Goal: Information Seeking & Learning: Check status

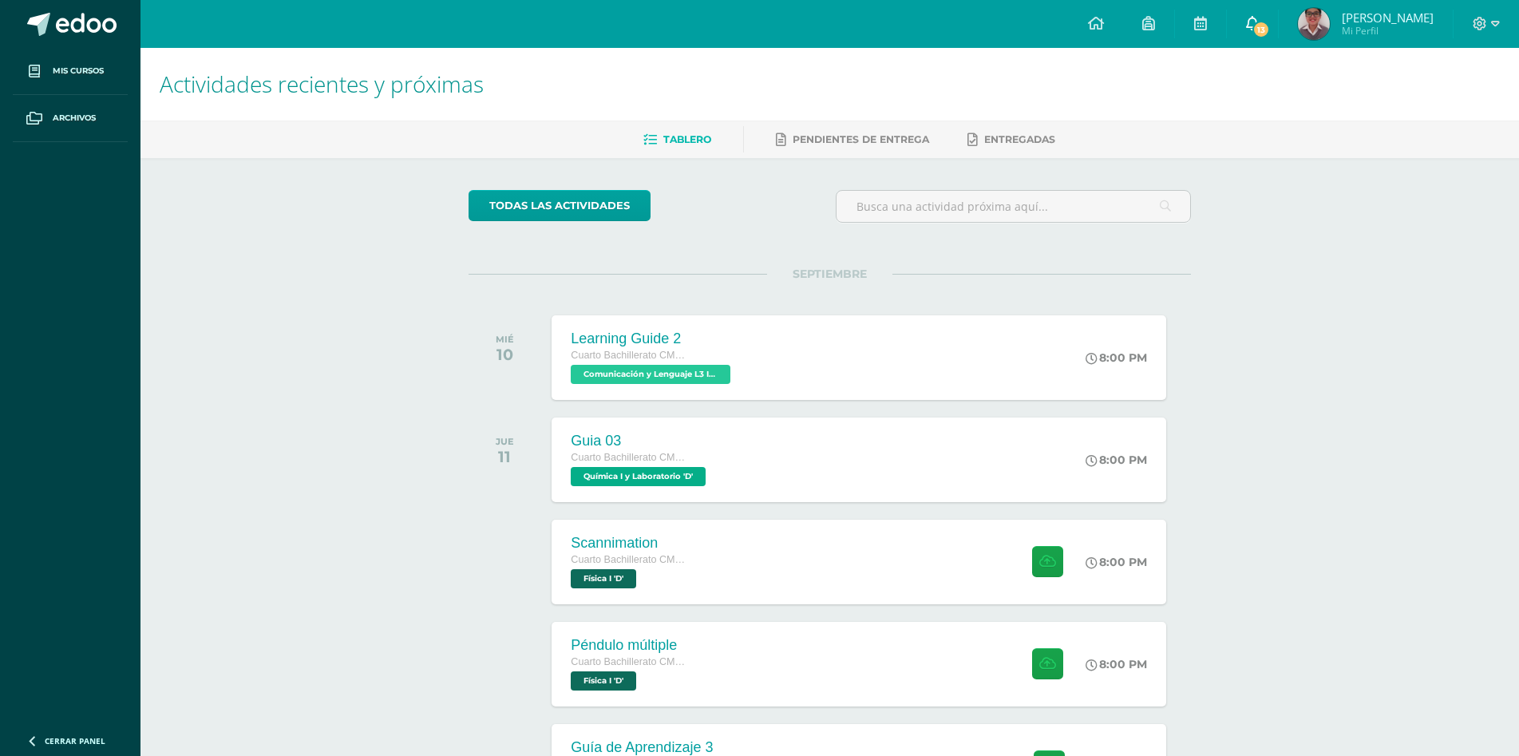
click at [1278, 20] on link "13" at bounding box center [1252, 24] width 51 height 48
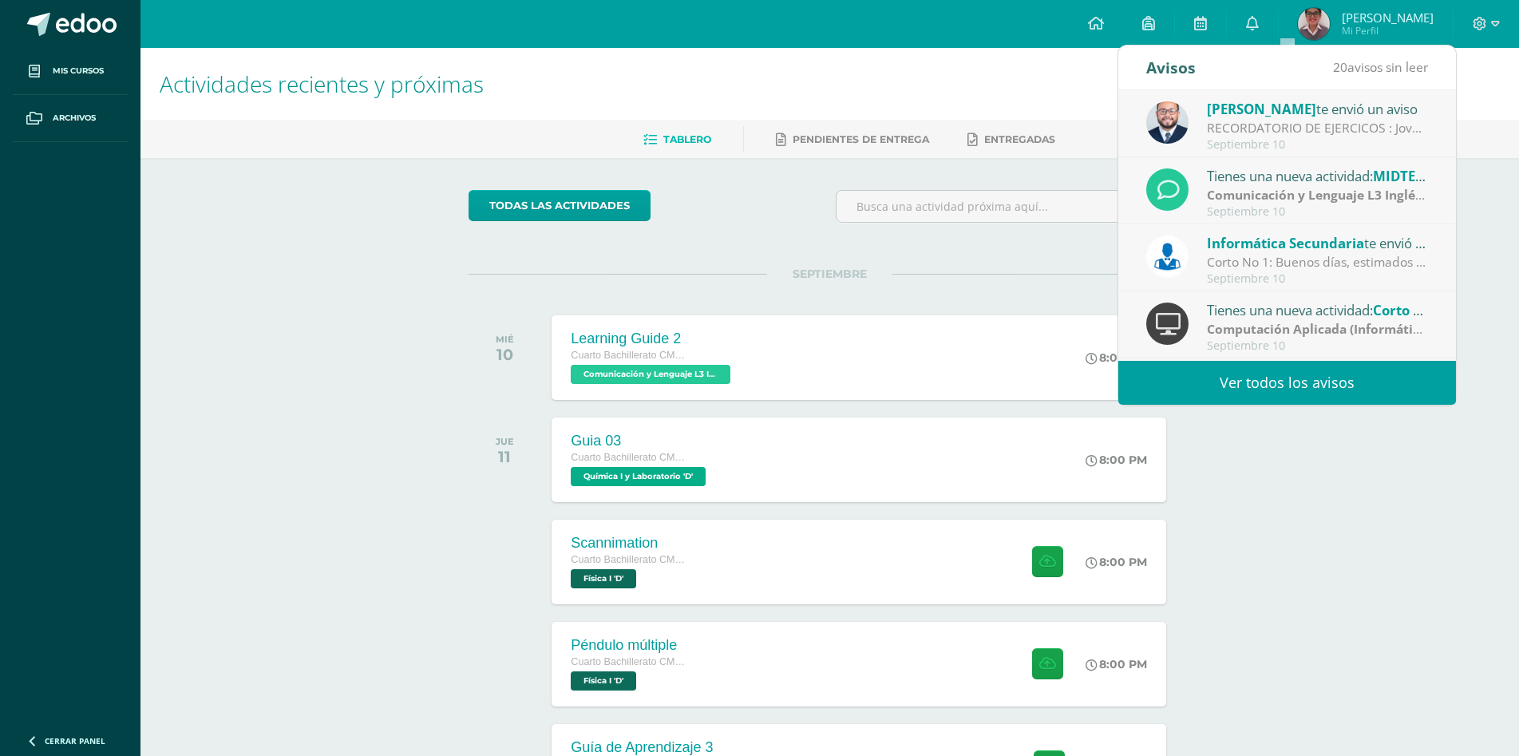
click at [1309, 377] on link "Ver todos los avisos" at bounding box center [1287, 383] width 338 height 44
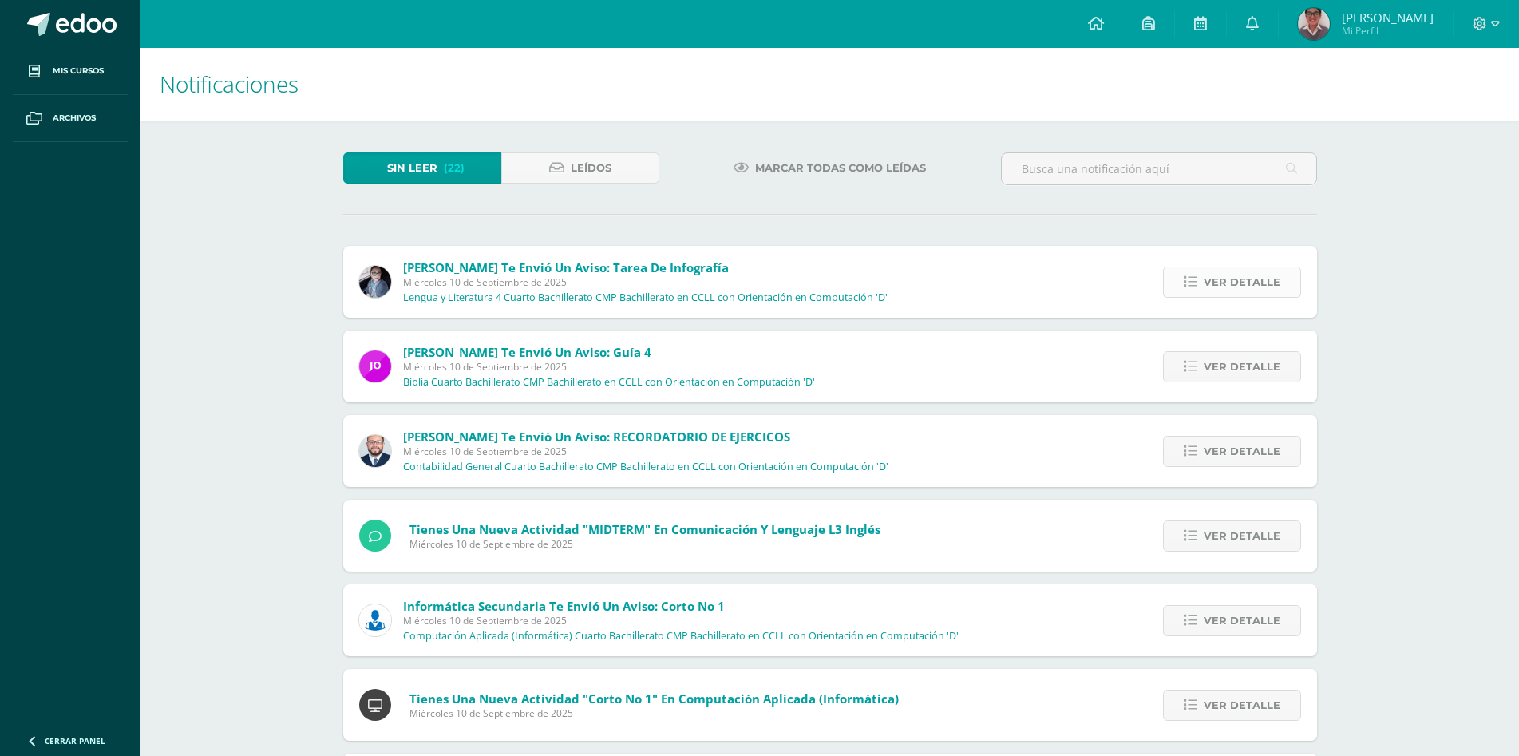
click at [1260, 282] on span "Ver detalle" at bounding box center [1242, 282] width 77 height 30
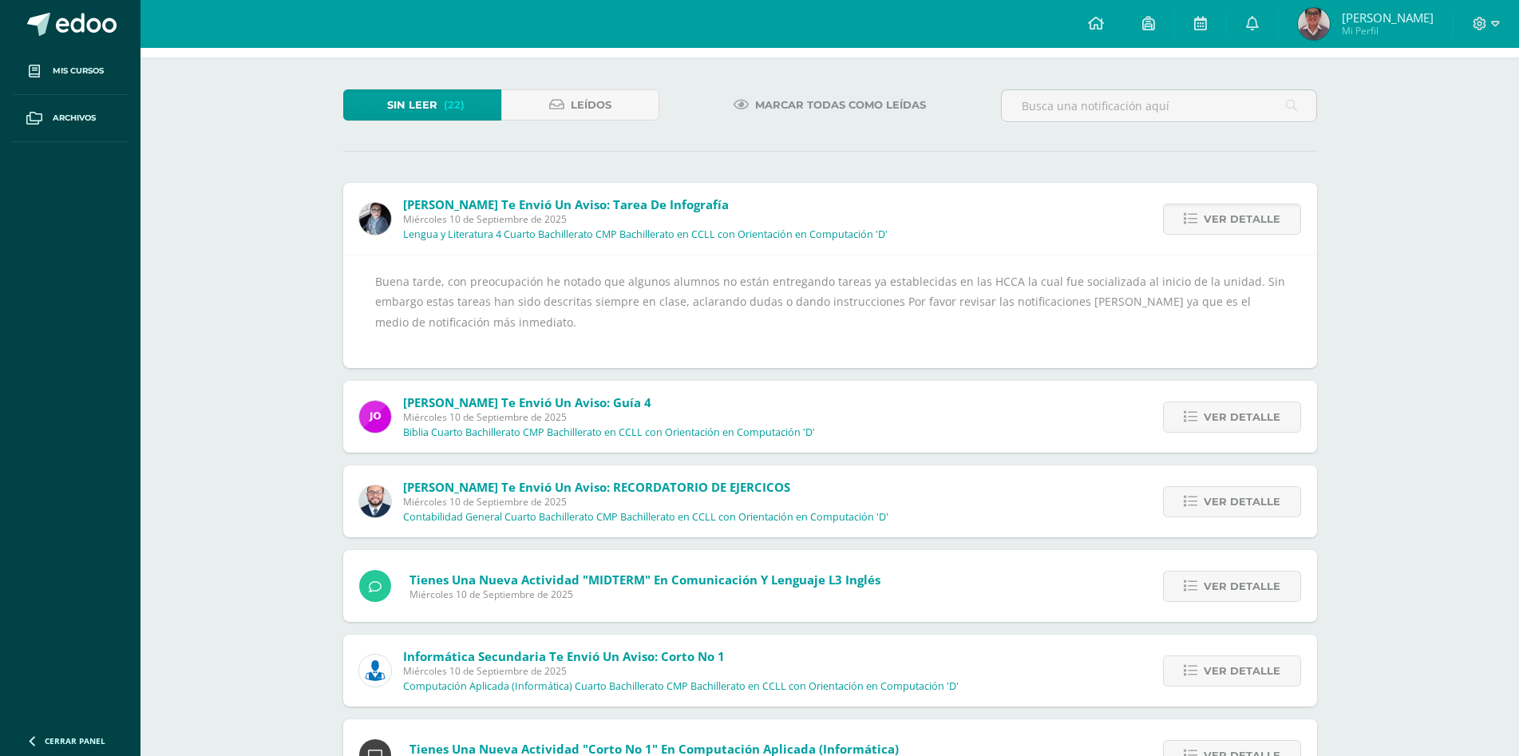
scroll to position [160, 0]
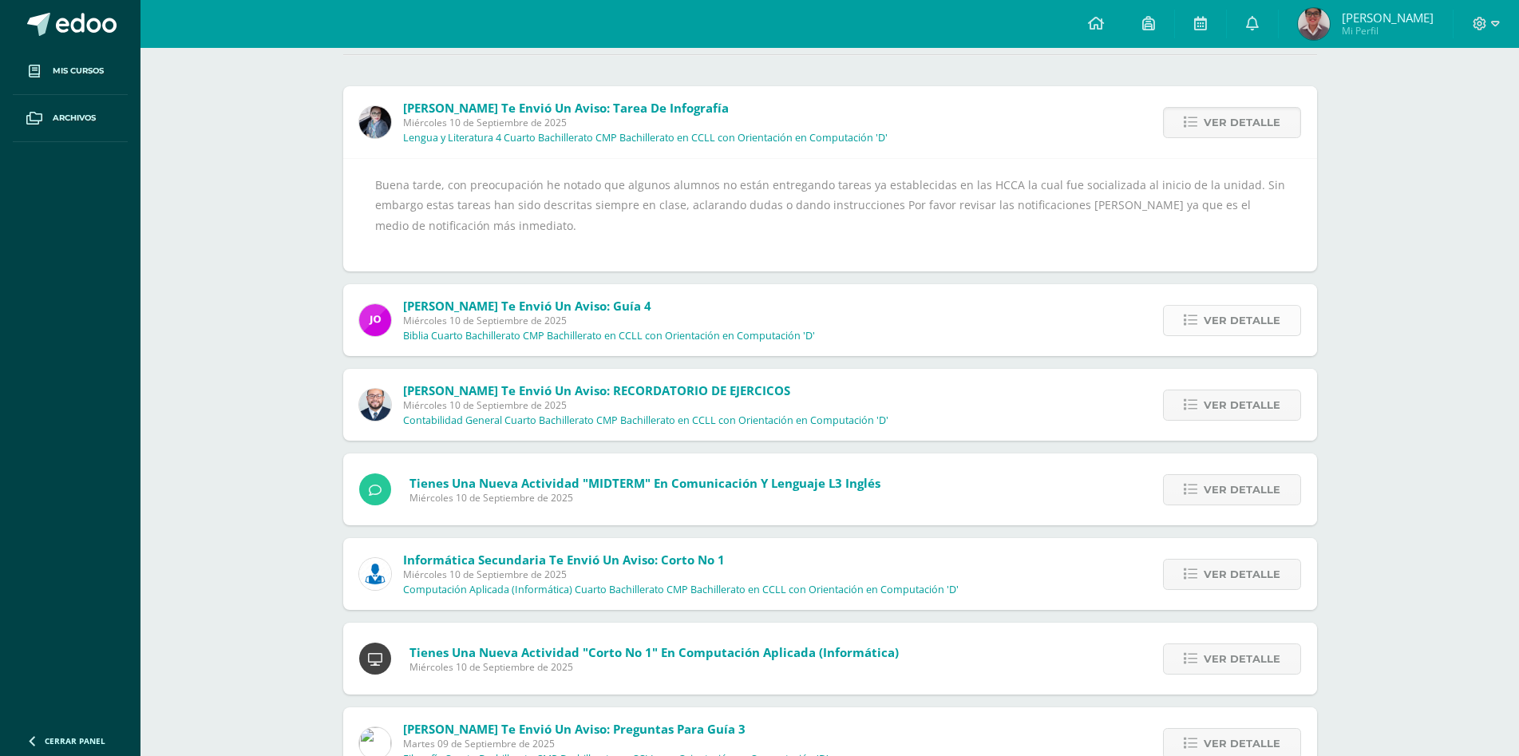
click at [1221, 318] on span "Ver detalle" at bounding box center [1242, 321] width 77 height 30
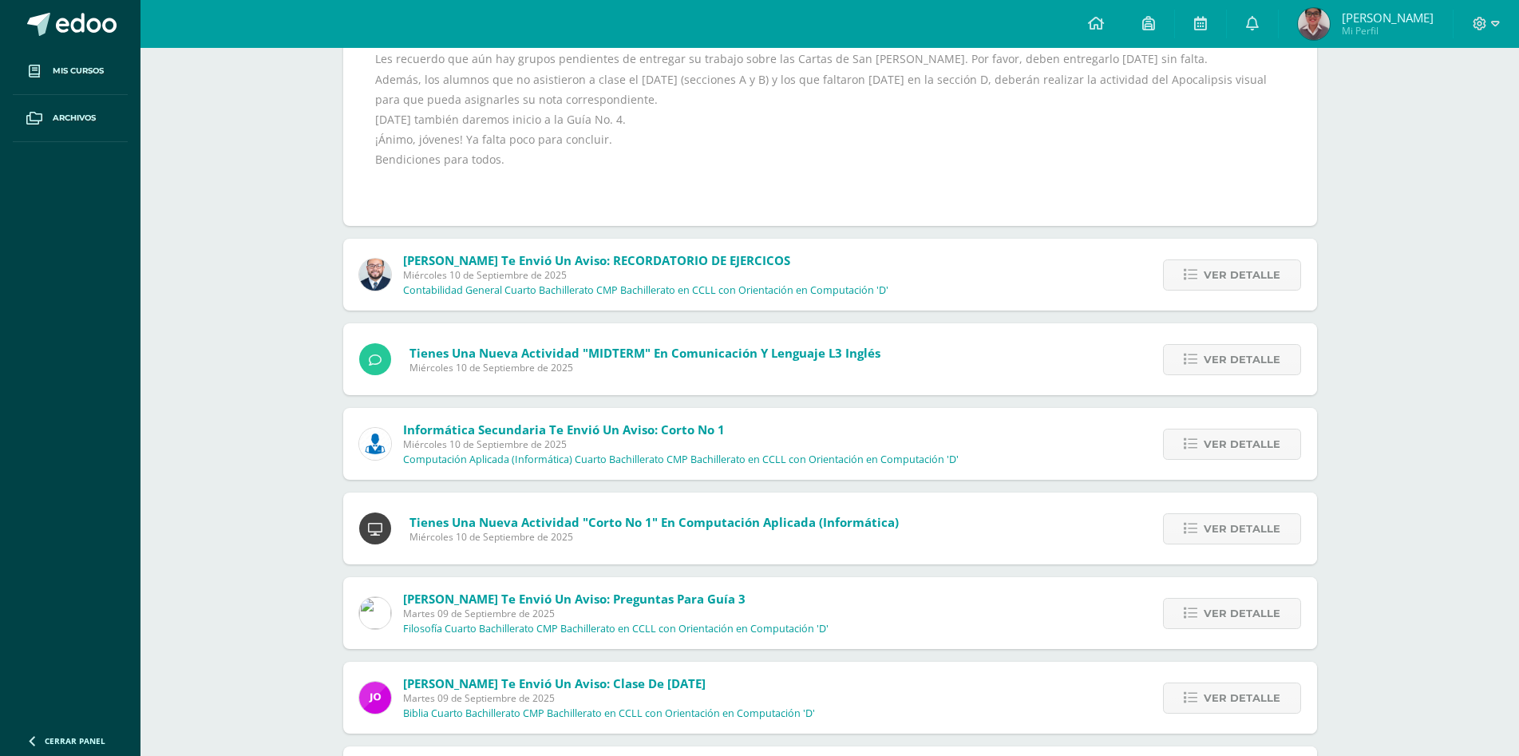
scroll to position [319, 0]
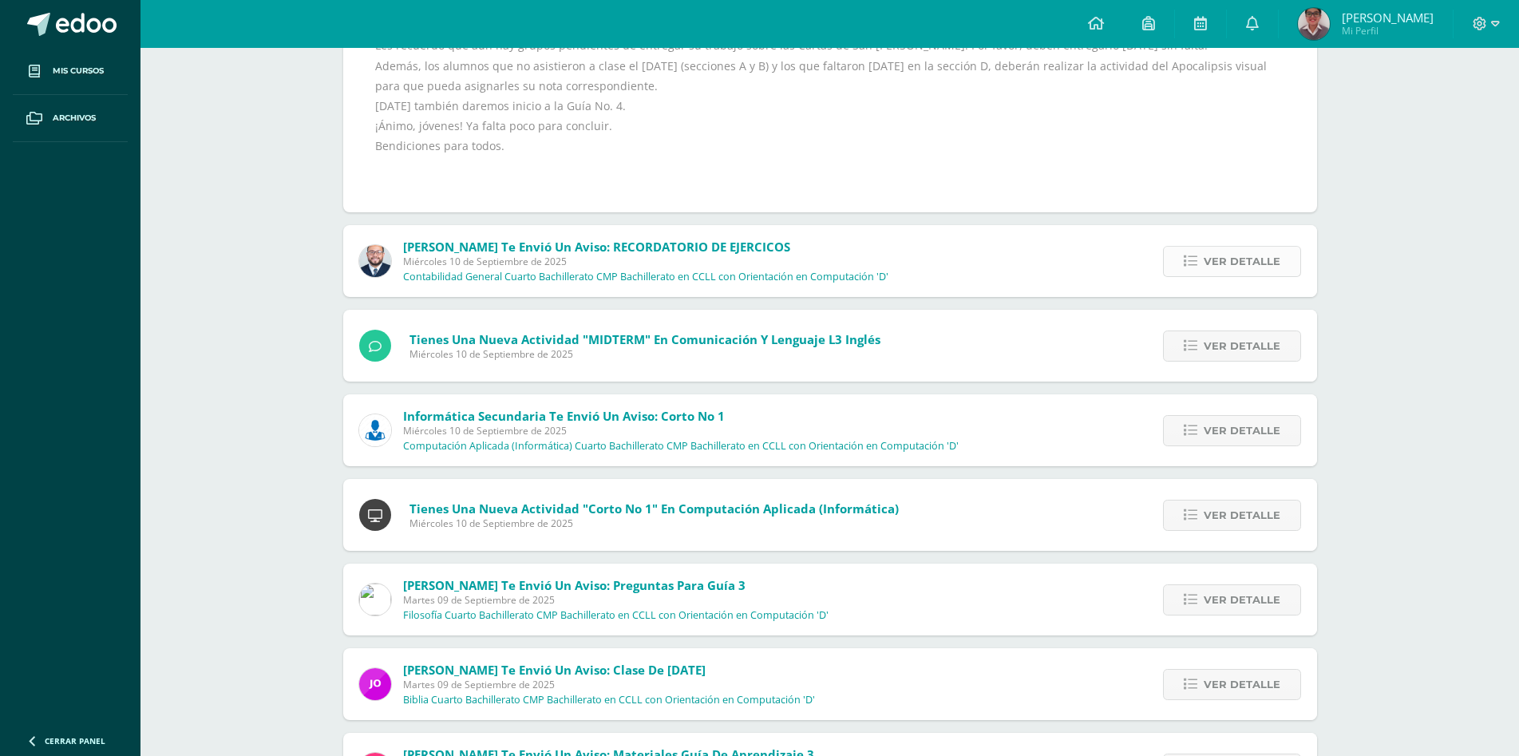
click at [1206, 258] on span "Ver detalle" at bounding box center [1242, 262] width 77 height 30
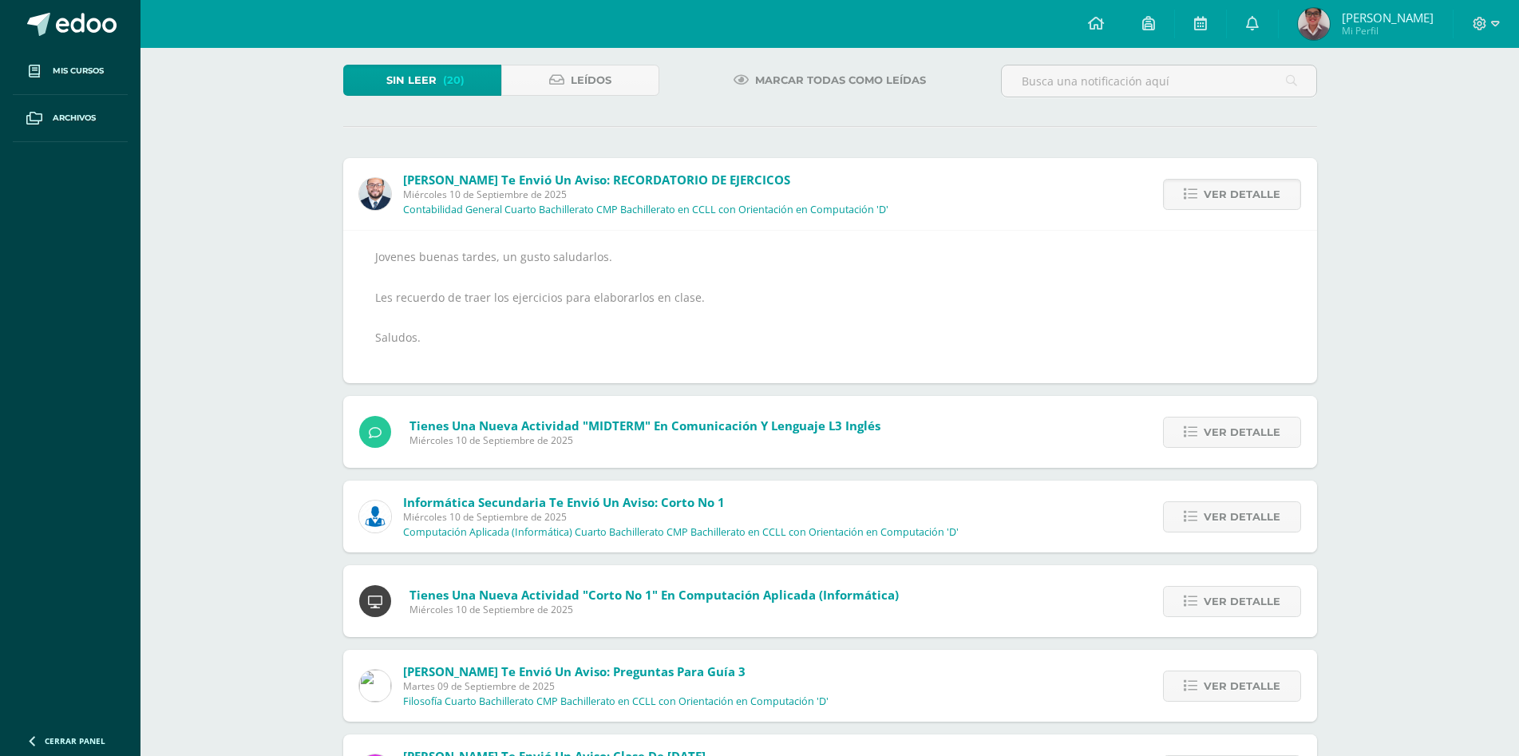
scroll to position [168, 0]
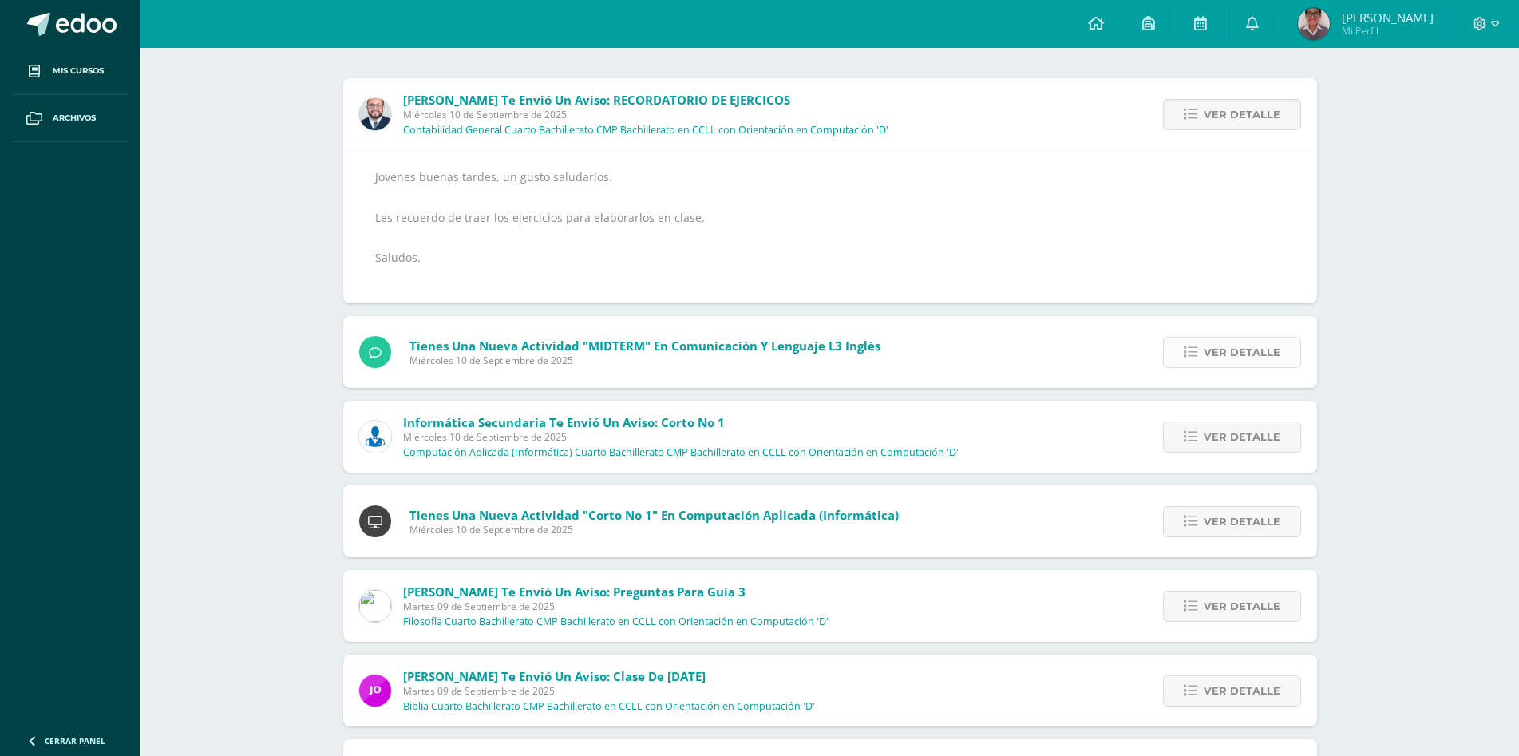
click at [1188, 346] on icon at bounding box center [1191, 353] width 14 height 14
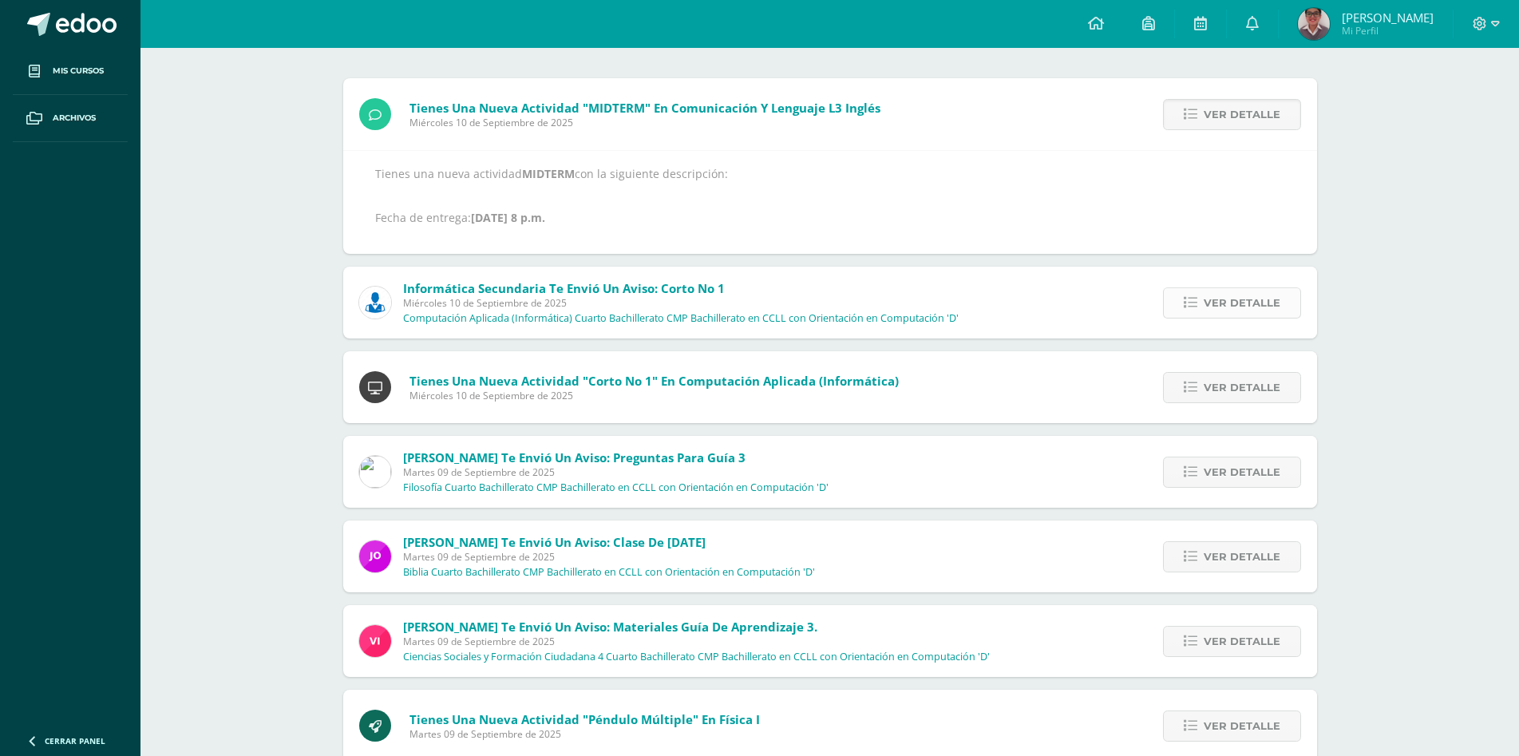
click at [1235, 309] on span "Ver detalle" at bounding box center [1242, 303] width 77 height 30
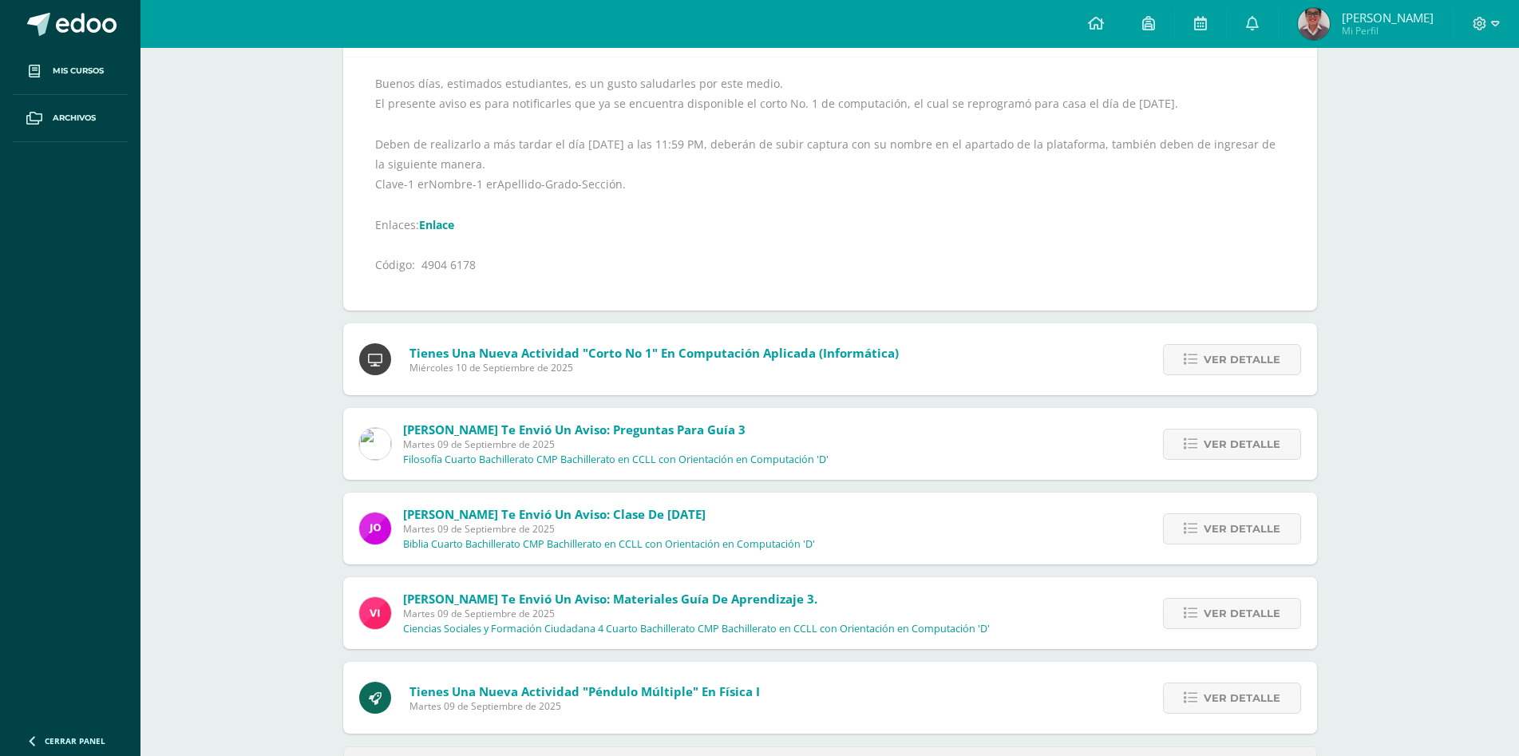
scroll to position [324, 0]
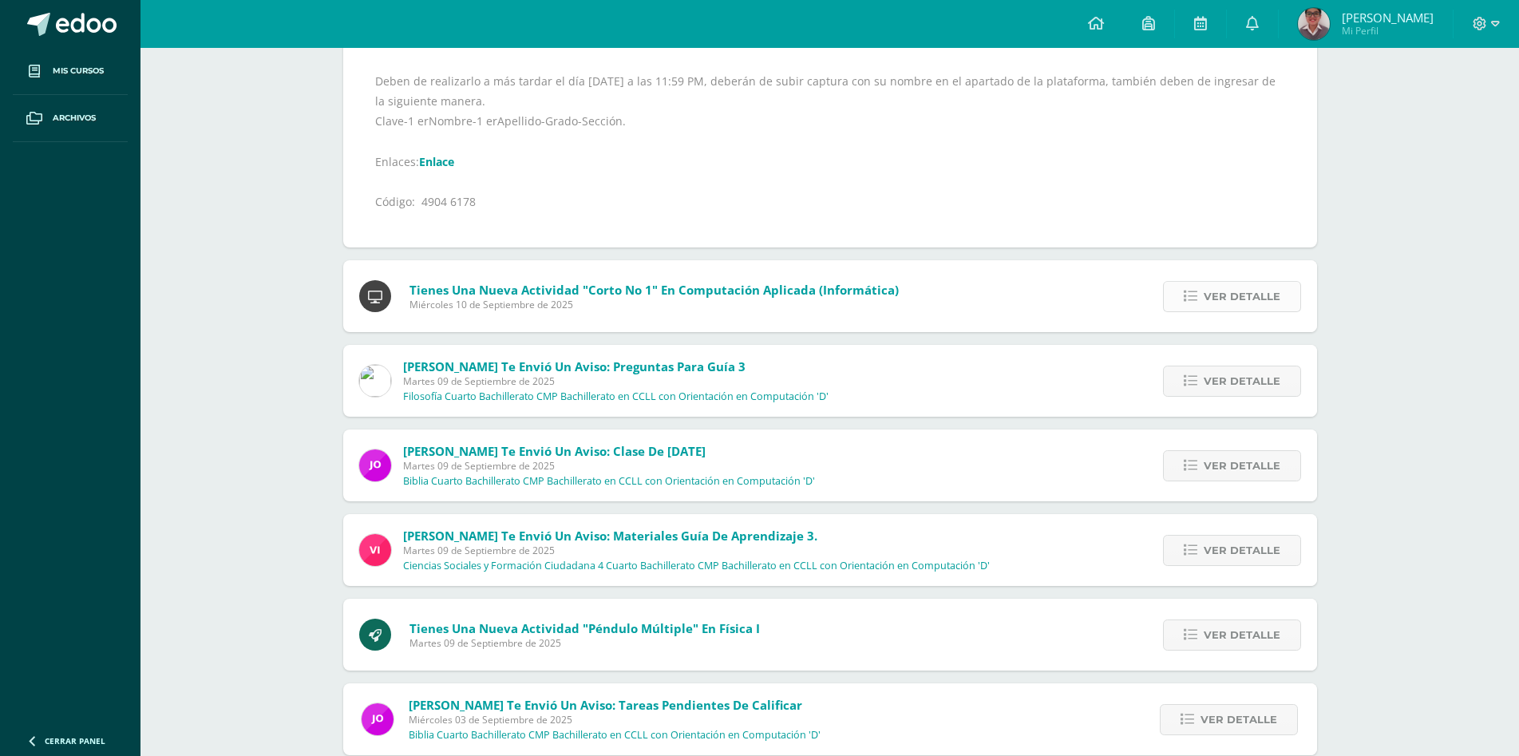
click at [1220, 302] on span "Ver detalle" at bounding box center [1242, 297] width 77 height 30
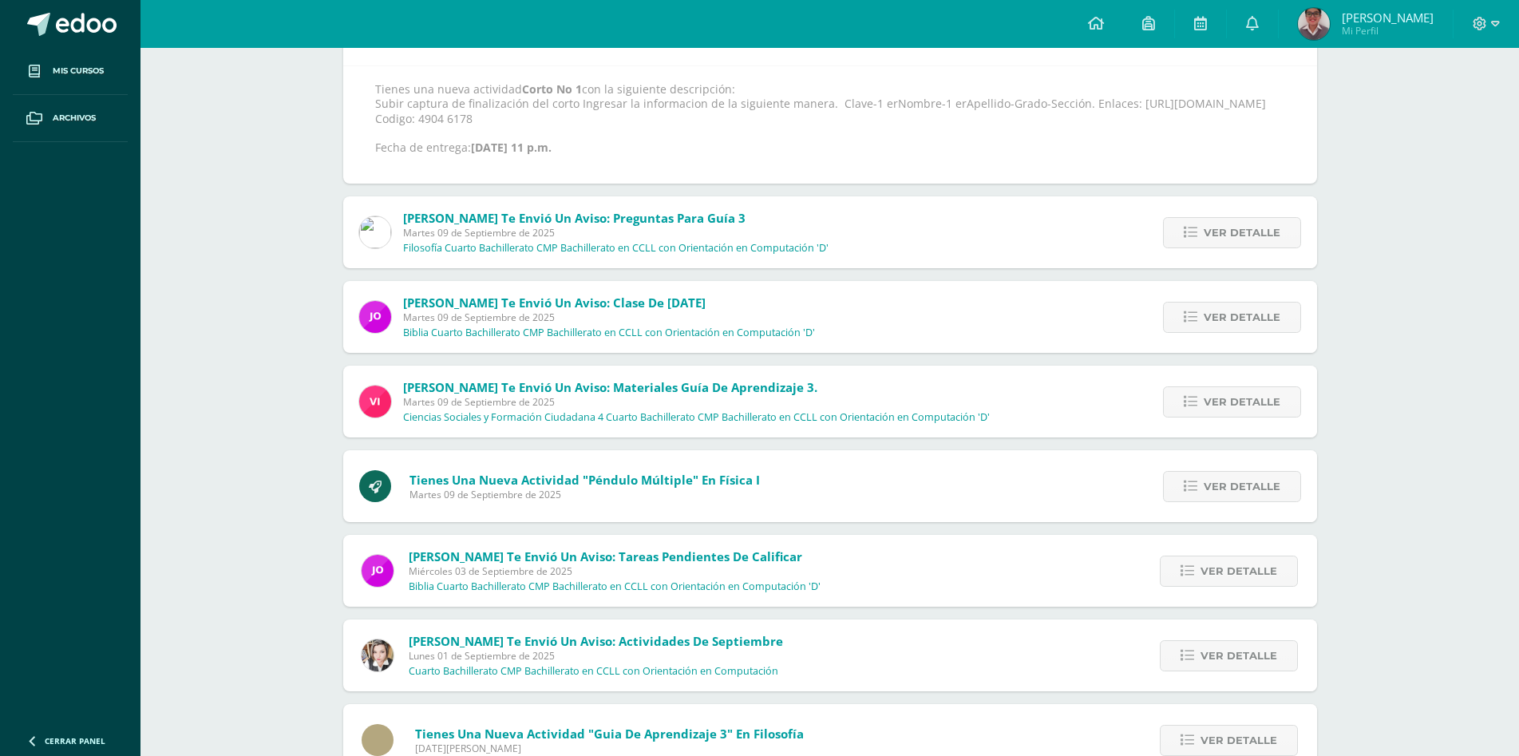
scroll to position [93, 0]
